Goal: Task Accomplishment & Management: Manage account settings

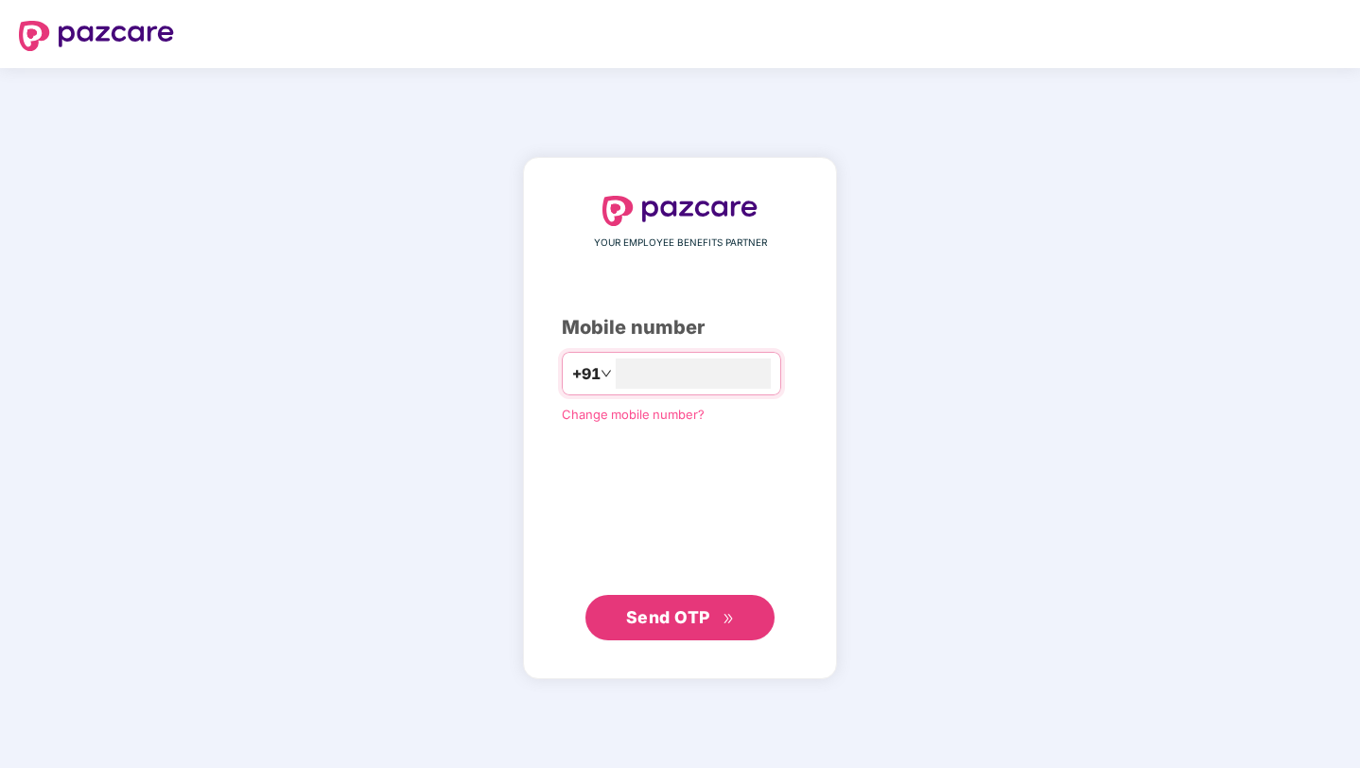
type input "**********"
click at [717, 616] on span "Send OTP" at bounding box center [680, 617] width 109 height 26
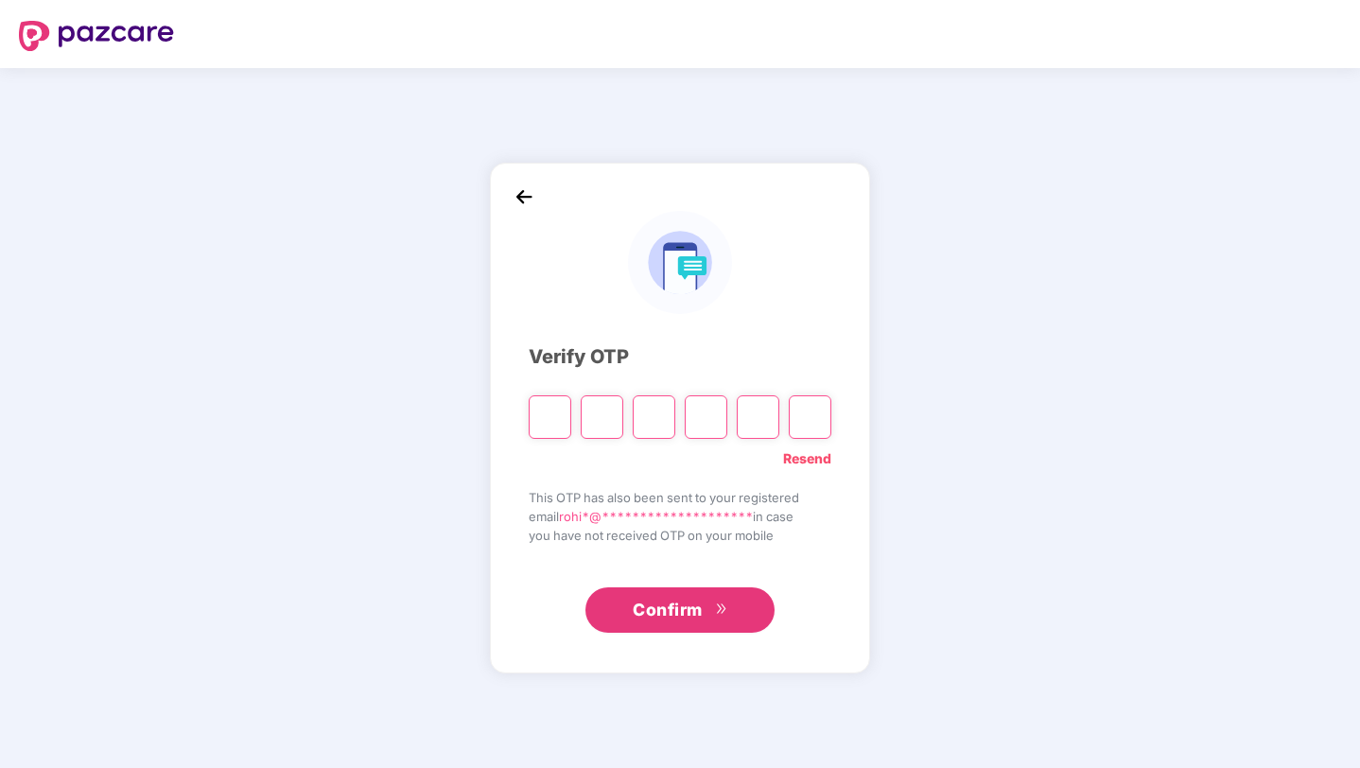
type input "*"
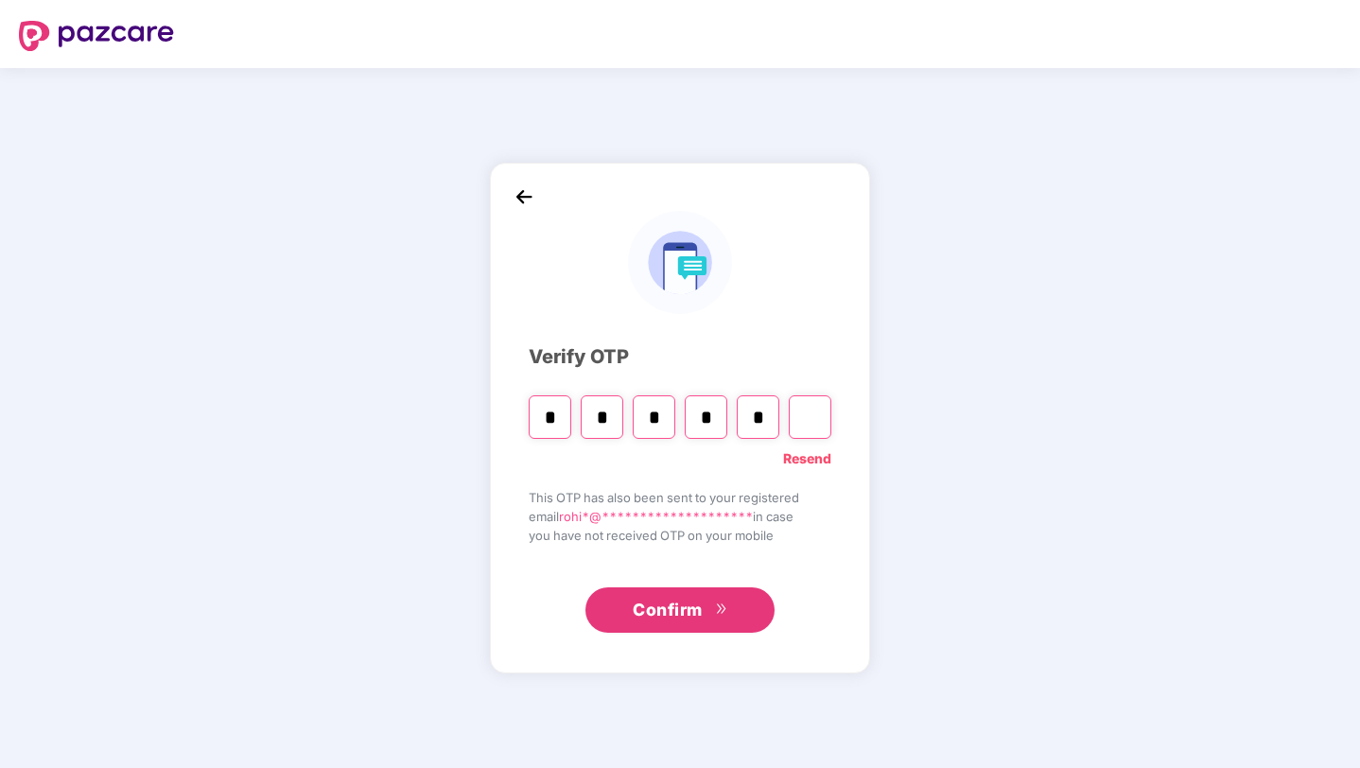
type input "*"
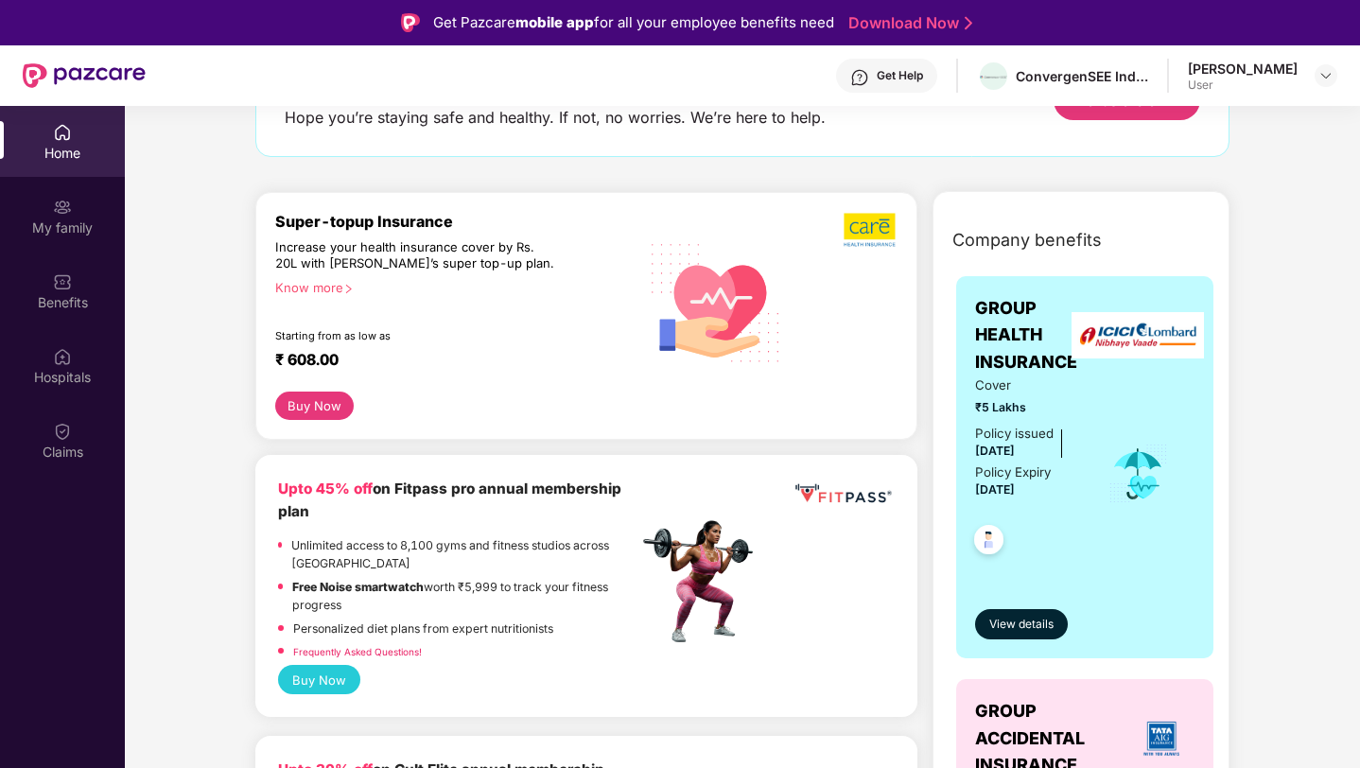
scroll to position [161, 0]
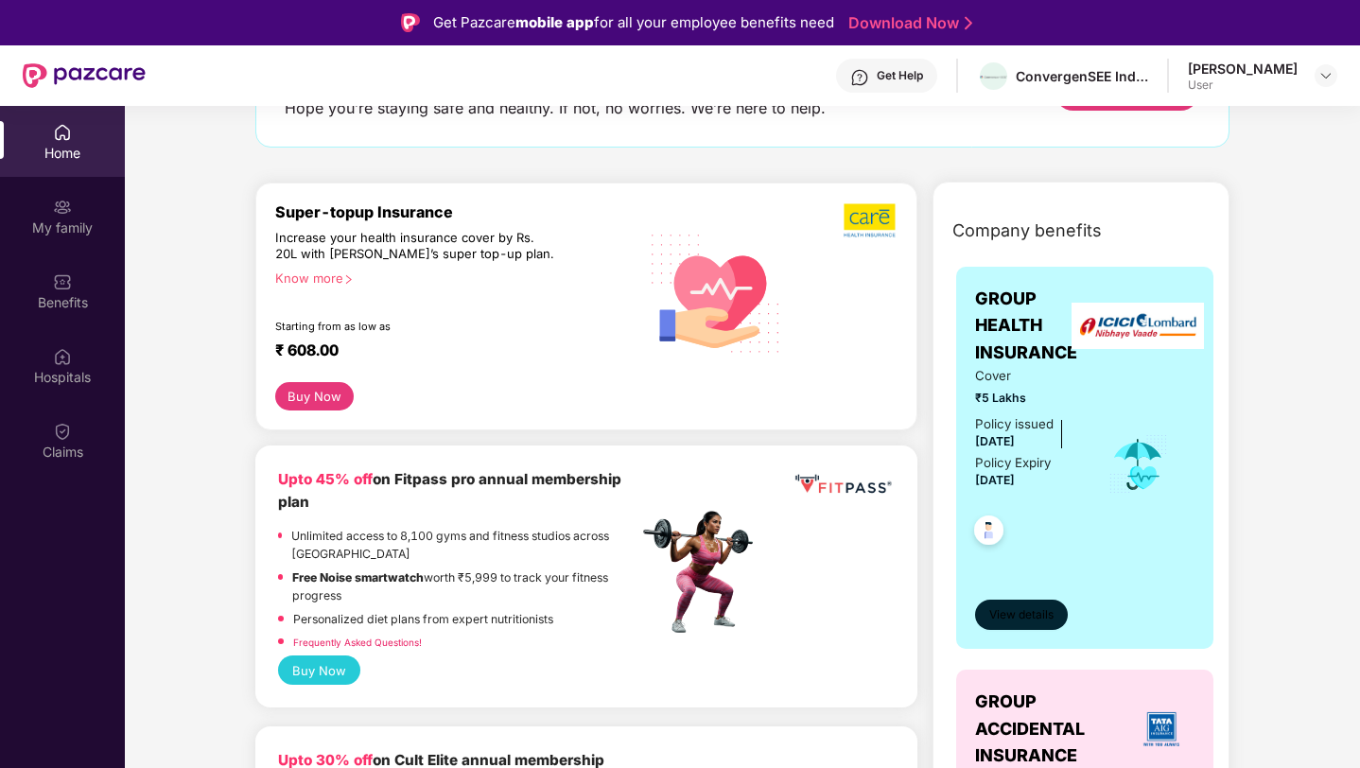
click at [1025, 606] on span "View details" at bounding box center [1021, 615] width 64 height 18
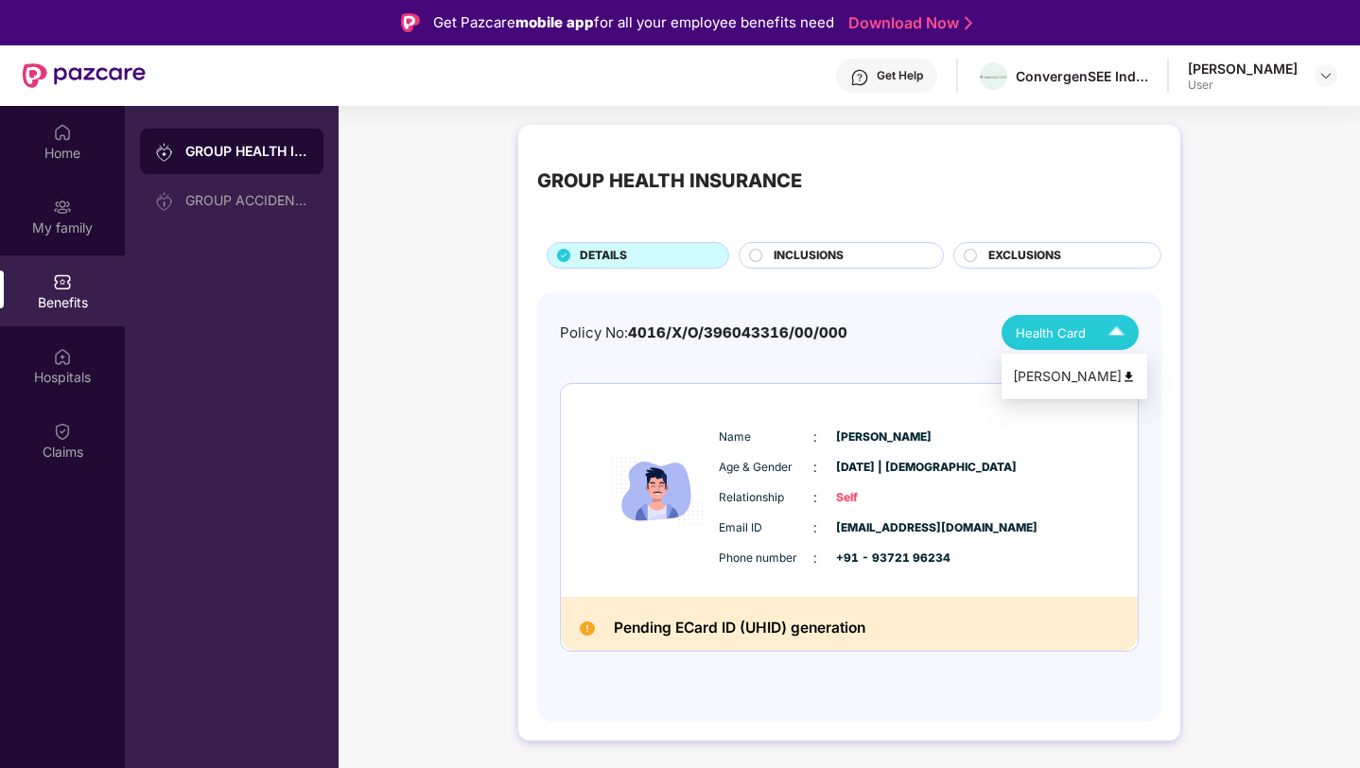
click at [1122, 375] on img at bounding box center [1129, 377] width 14 height 14
